Goal: Information Seeking & Learning: Learn about a topic

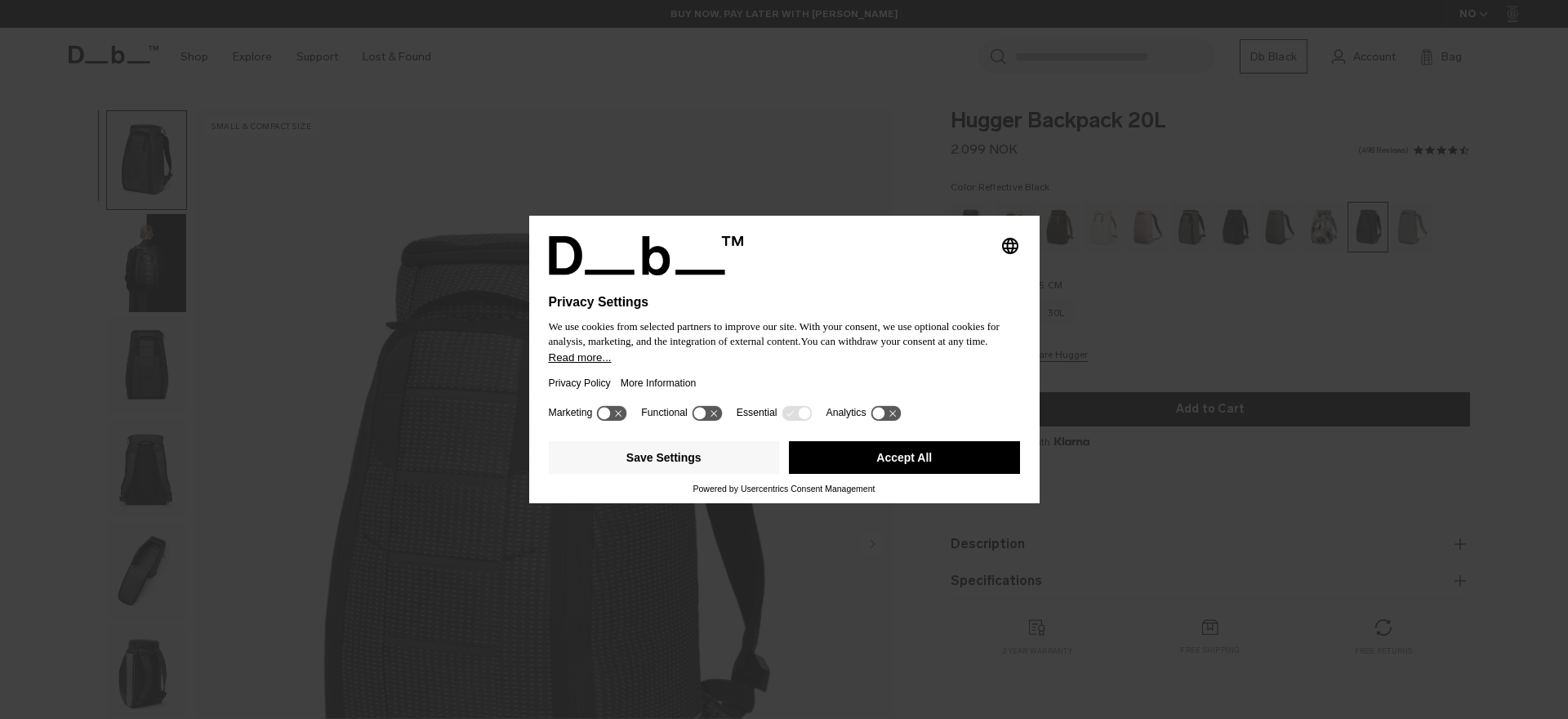
click at [1015, 236] on icon "Select language" at bounding box center [1010, 246] width 20 height 20
click at [946, 456] on button "Accept All" at bounding box center [904, 457] width 231 height 33
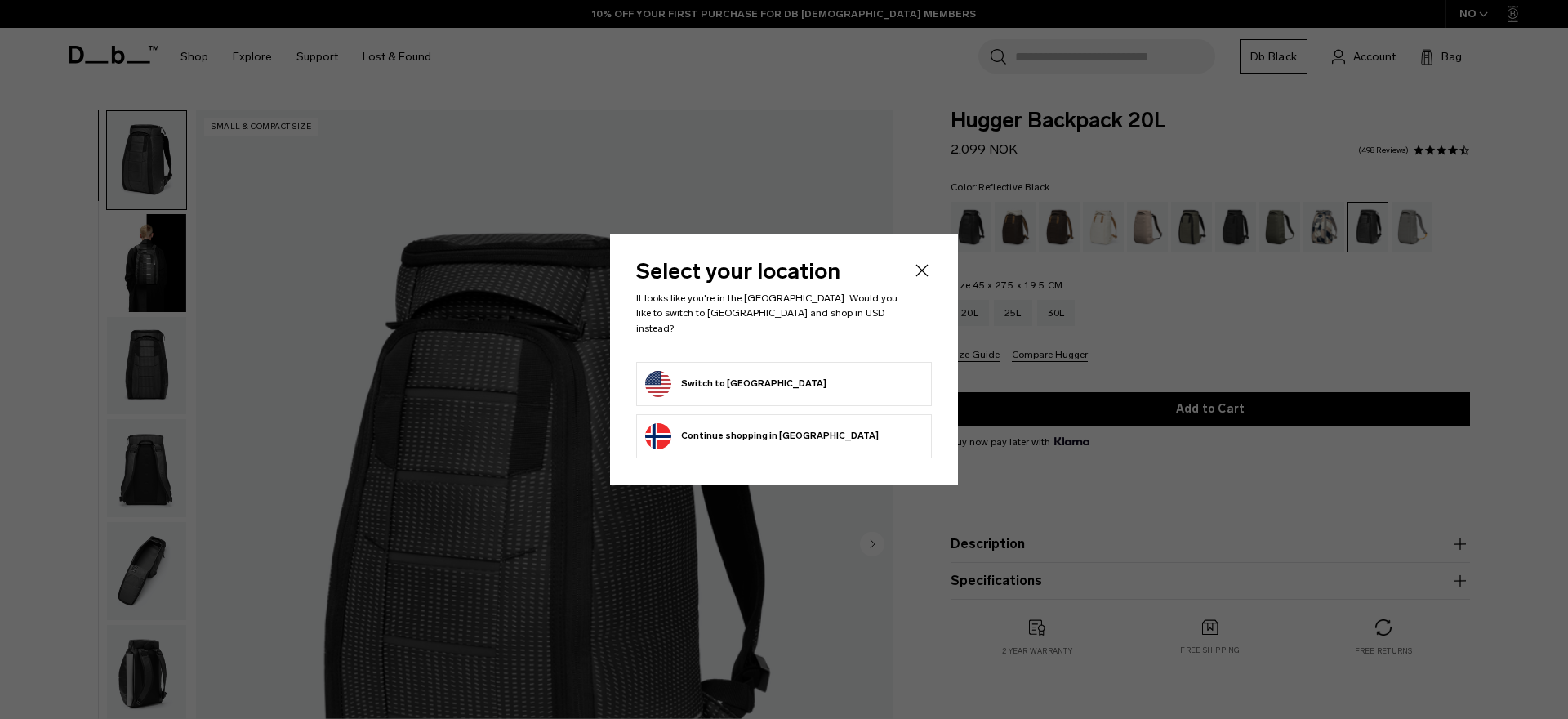
click at [665, 203] on div at bounding box center [784, 359] width 1568 height 719
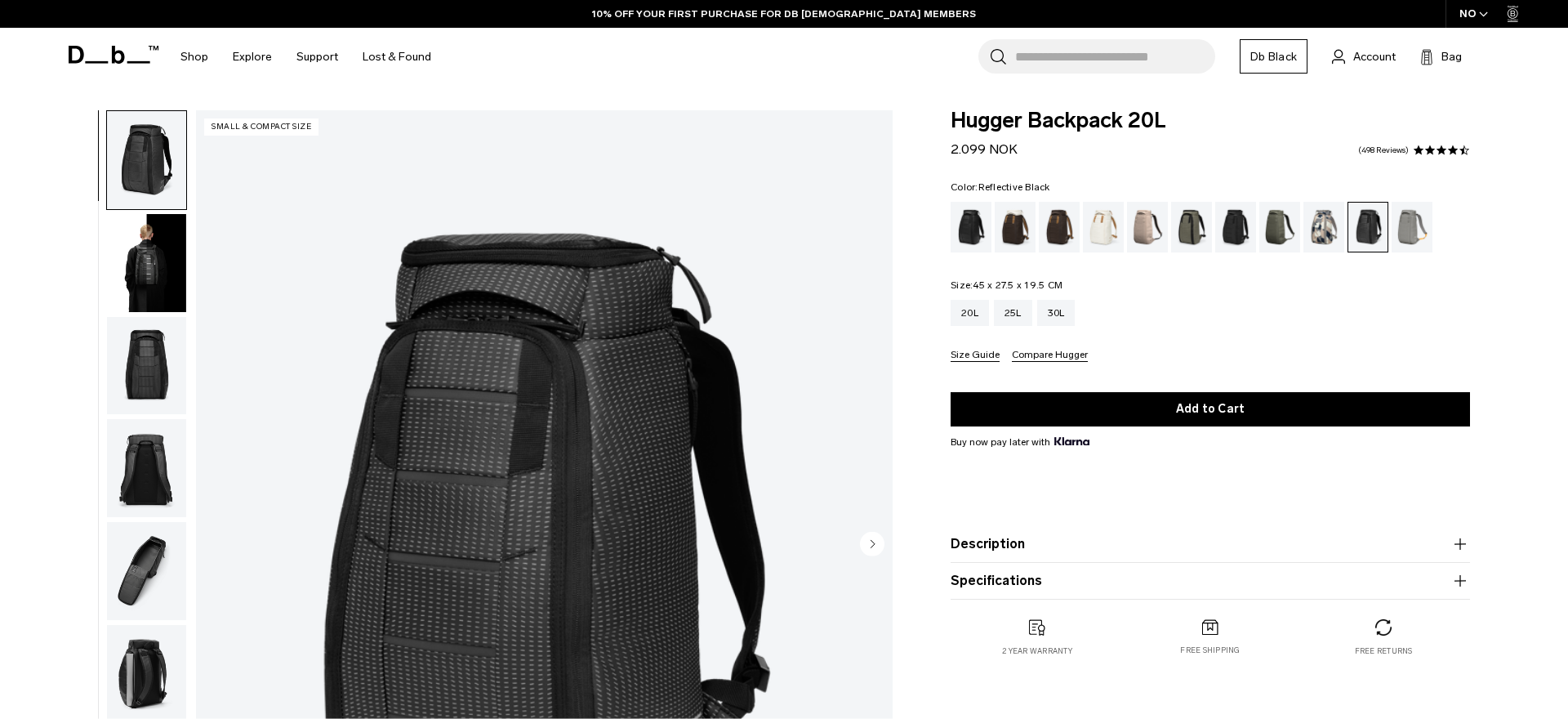
click at [144, 275] on img "button" at bounding box center [146, 263] width 79 height 98
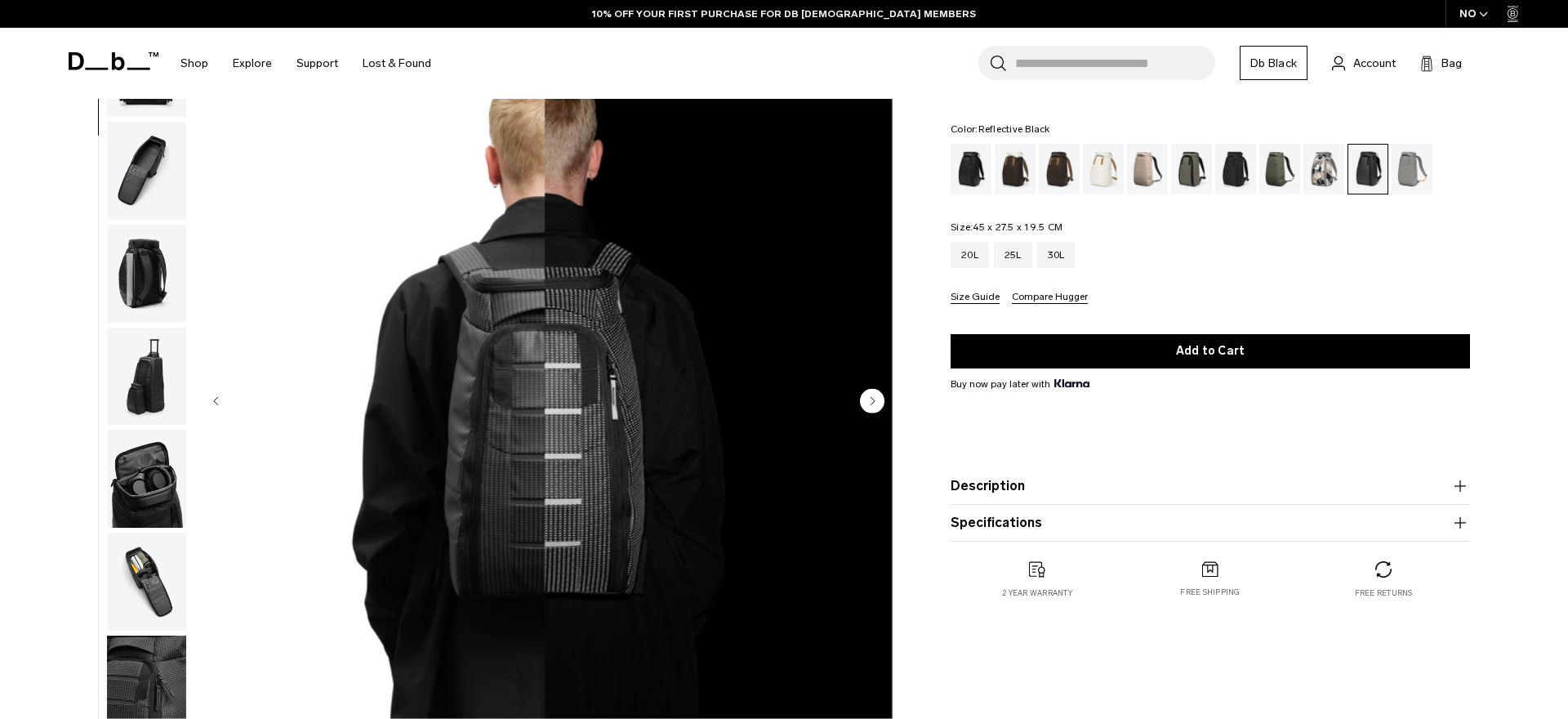
scroll to position [154, 0]
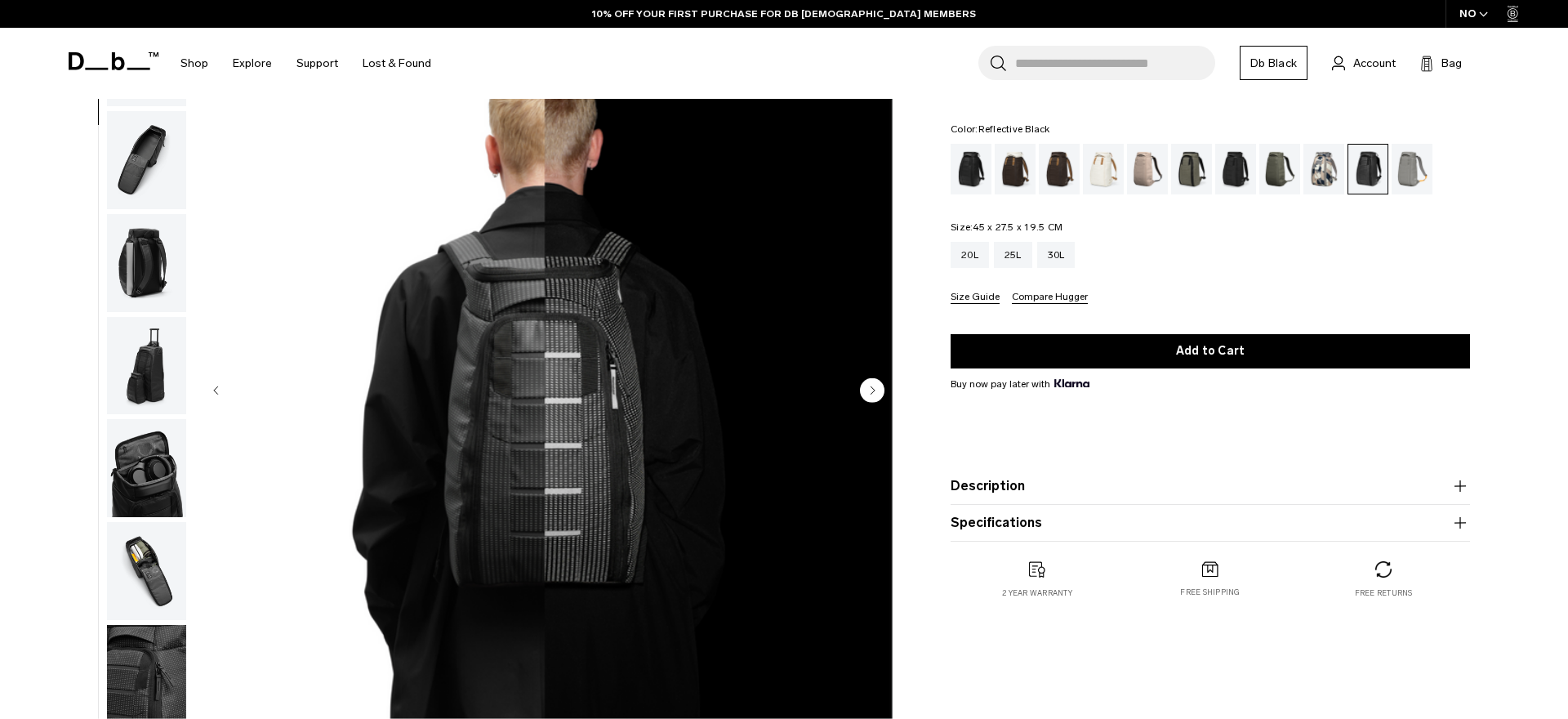
click at [1008, 490] on button "Description" at bounding box center [1210, 486] width 519 height 20
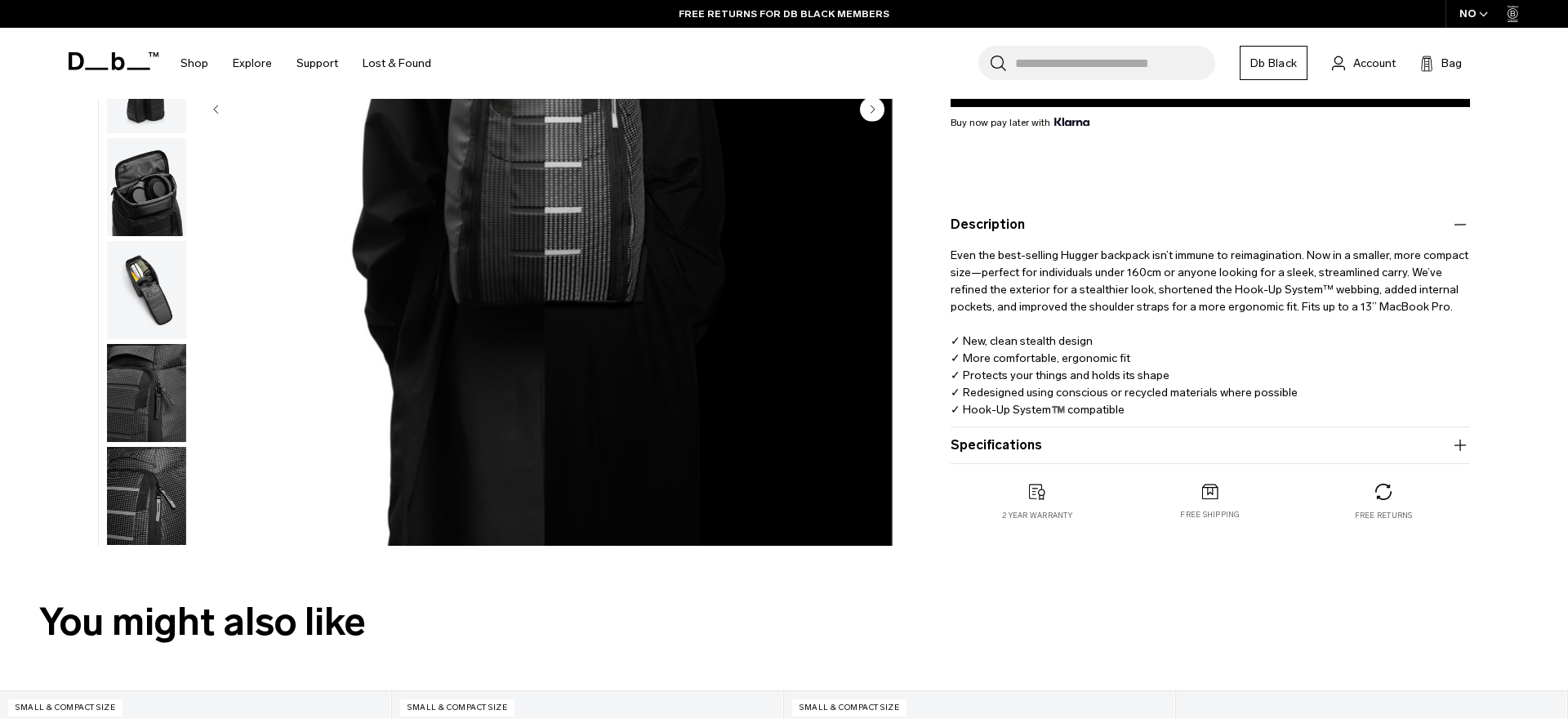
scroll to position [437, 0]
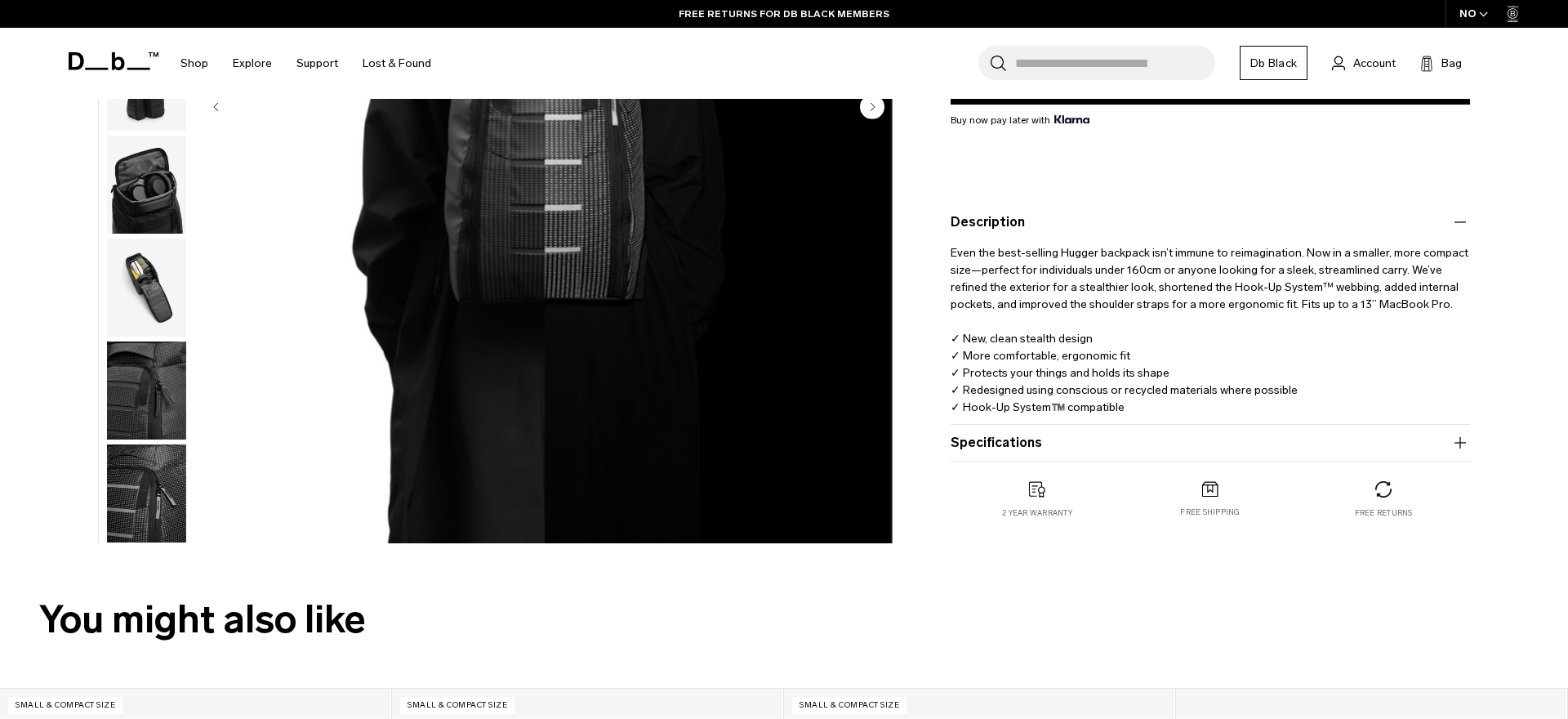
click at [1021, 453] on product-accordion "Specifications Volume 20 Litres Dimensions 45 x 27.5 x 19.5 CM (H x W x D) Weig…" at bounding box center [1210, 443] width 519 height 37
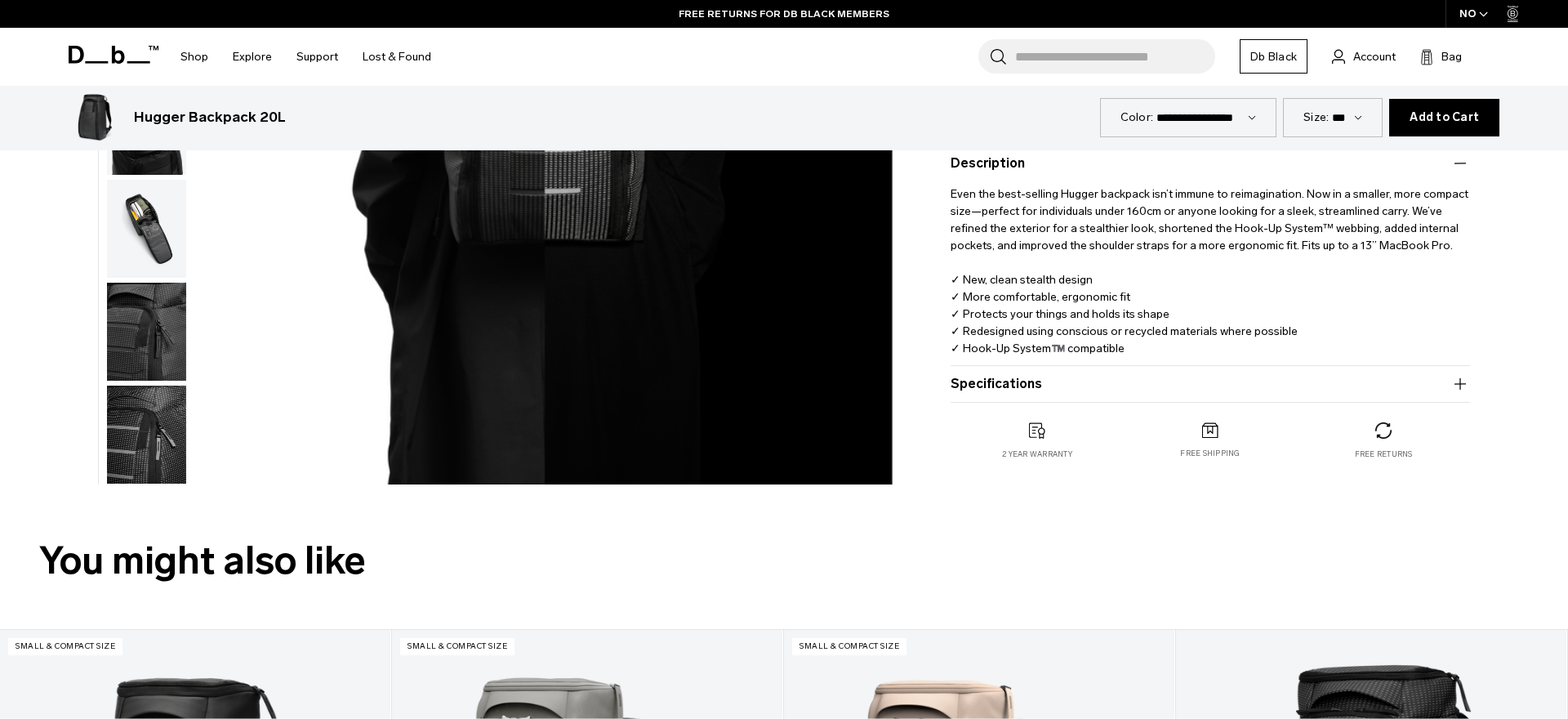
scroll to position [465, 0]
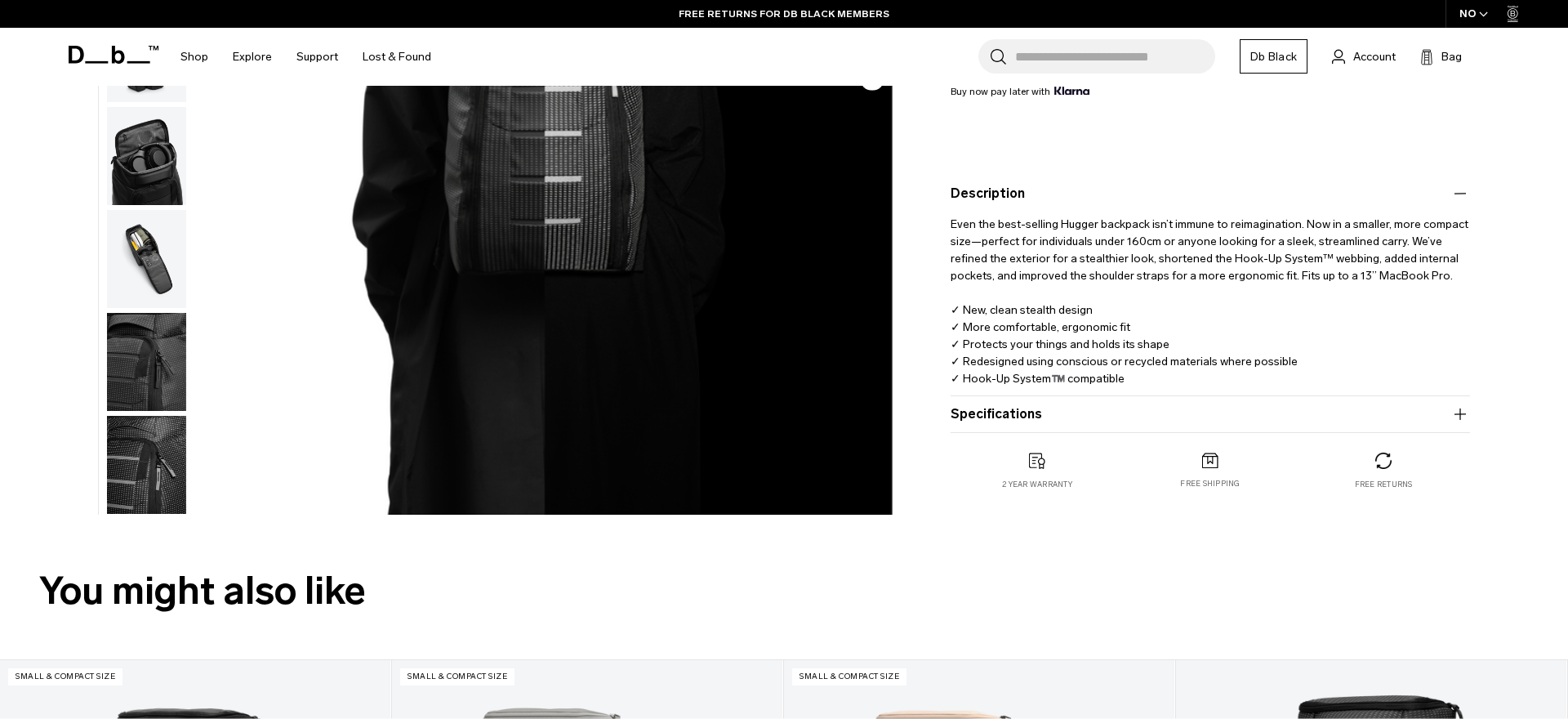
click at [1007, 405] on button "Specifications" at bounding box center [1210, 414] width 519 height 20
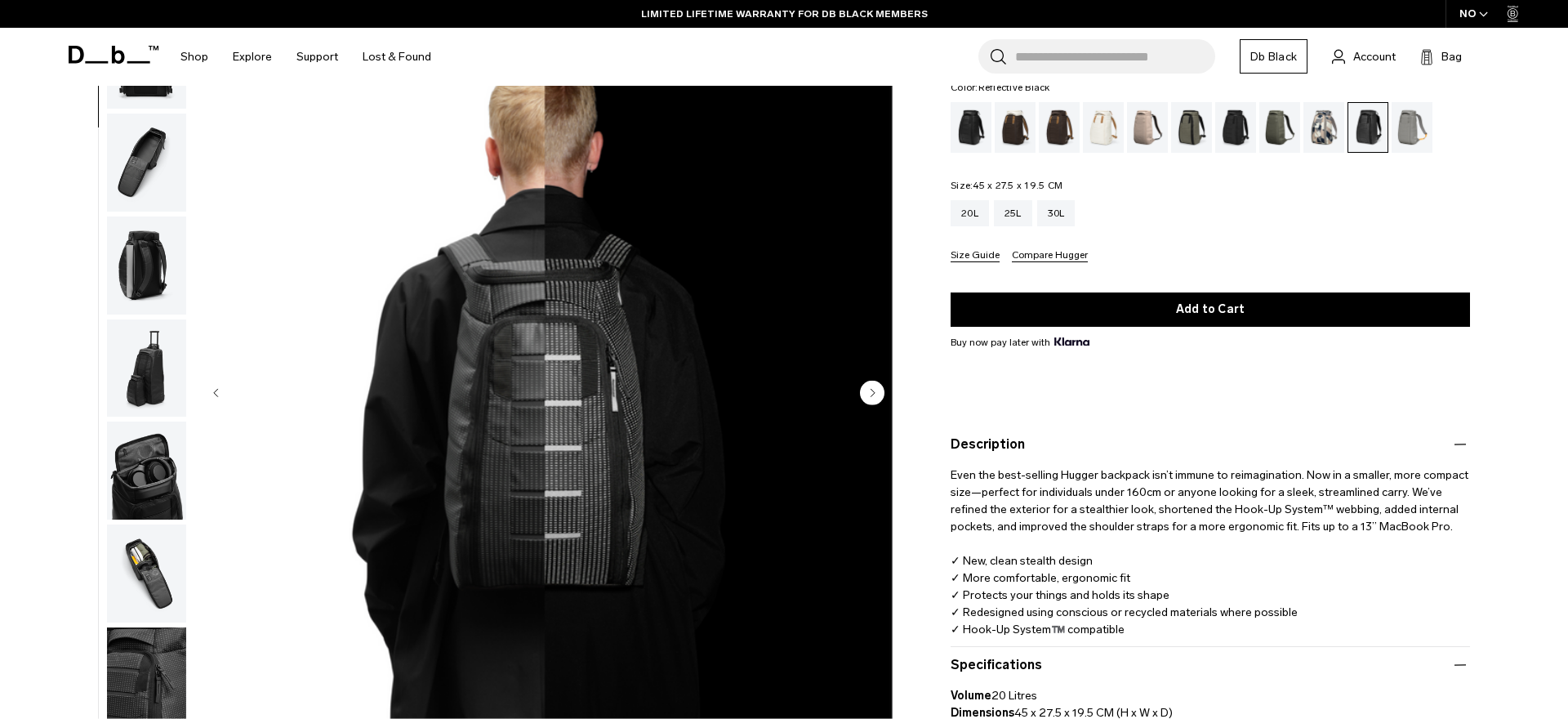
scroll to position [152, 0]
